Goal: Navigation & Orientation: Find specific page/section

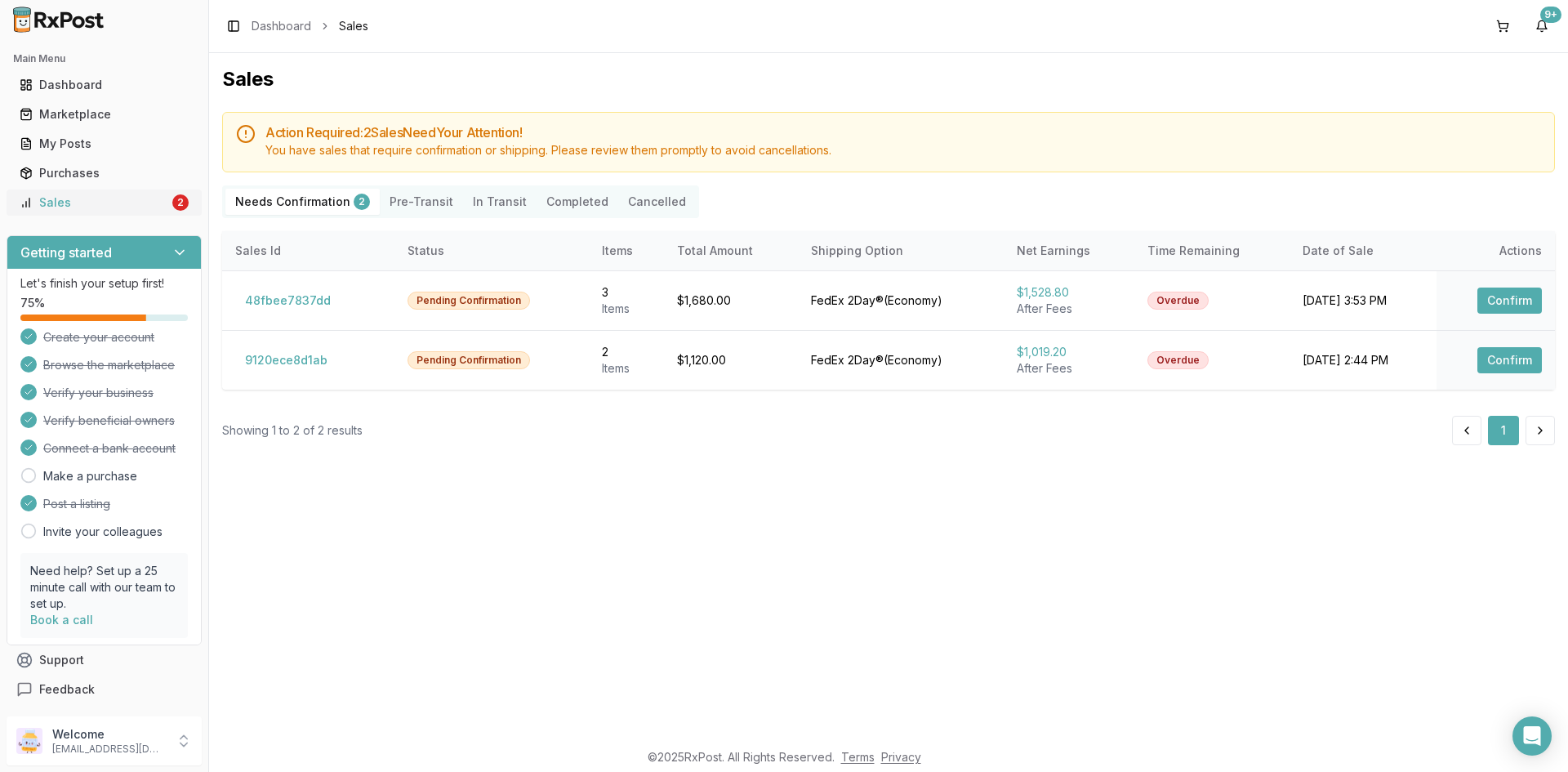
click at [119, 198] on div "Sales" at bounding box center [94, 202] width 150 height 16
